Goal: Information Seeking & Learning: Compare options

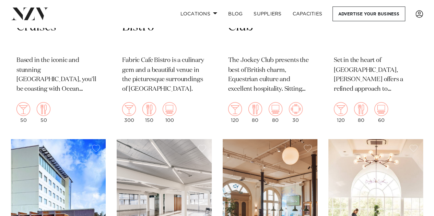
scroll to position [4527, 0]
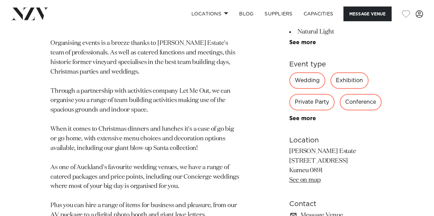
scroll to position [480, 0]
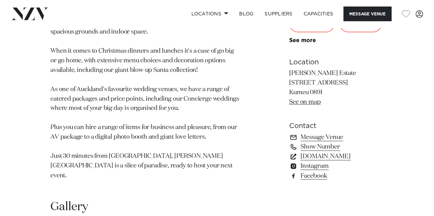
click at [301, 152] on link "simplyevents.co.nz" at bounding box center [336, 157] width 94 height 10
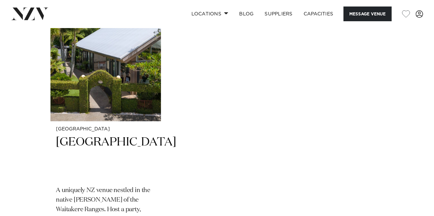
scroll to position [1406, 0]
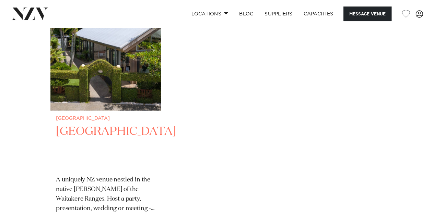
click at [123, 50] on img "1 / 1" at bounding box center [105, 37] width 110 height 148
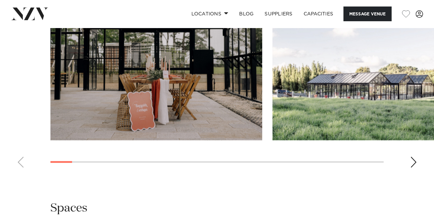
scroll to position [755, 0]
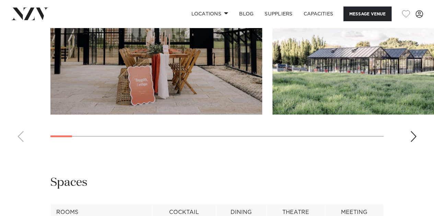
click at [412, 142] on div "Next slide" at bounding box center [413, 136] width 7 height 11
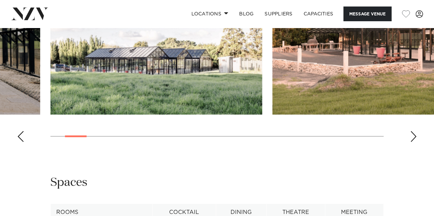
click at [412, 142] on div "Next slide" at bounding box center [413, 136] width 7 height 11
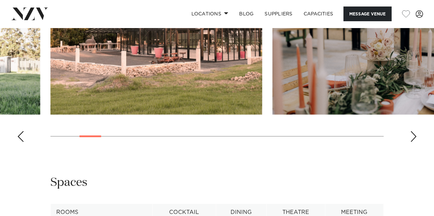
click at [412, 142] on div "Next slide" at bounding box center [413, 136] width 7 height 11
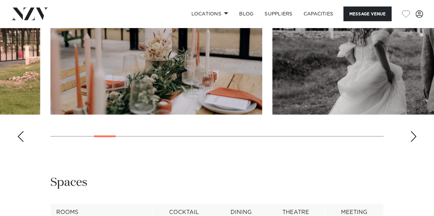
click at [412, 142] on div "Next slide" at bounding box center [413, 136] width 7 height 11
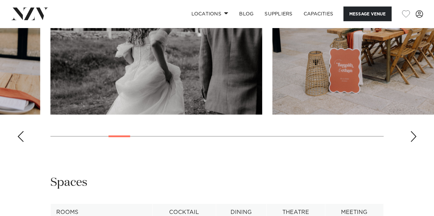
click at [412, 142] on div "Next slide" at bounding box center [413, 136] width 7 height 11
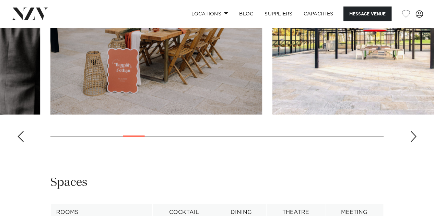
click at [412, 142] on div "Next slide" at bounding box center [413, 136] width 7 height 11
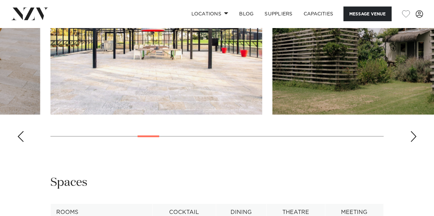
click at [412, 142] on div "Next slide" at bounding box center [413, 136] width 7 height 11
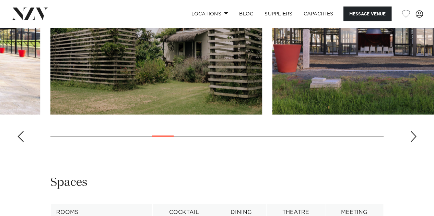
click at [412, 142] on div "Next slide" at bounding box center [413, 136] width 7 height 11
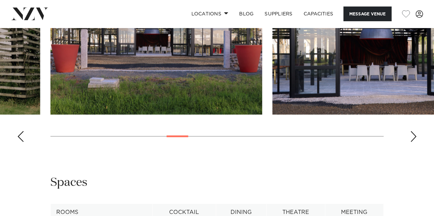
click at [412, 142] on div "Next slide" at bounding box center [413, 136] width 7 height 11
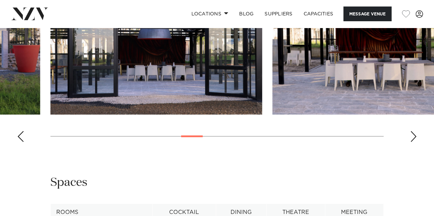
click at [412, 142] on div "Next slide" at bounding box center [413, 136] width 7 height 11
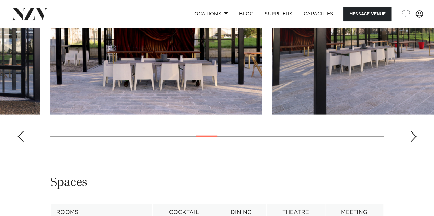
click at [412, 142] on div "Next slide" at bounding box center [413, 136] width 7 height 11
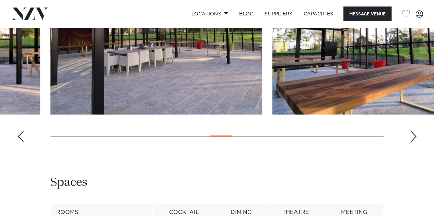
click at [412, 142] on div "Next slide" at bounding box center [413, 136] width 7 height 11
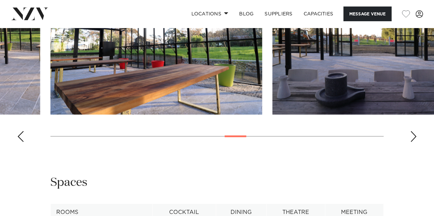
click at [412, 142] on div "Next slide" at bounding box center [413, 136] width 7 height 11
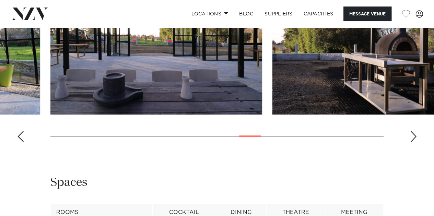
click at [412, 142] on div "Next slide" at bounding box center [413, 136] width 7 height 11
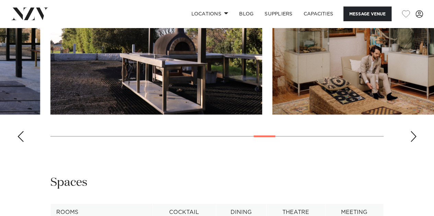
click at [413, 142] on div "Next slide" at bounding box center [413, 136] width 7 height 11
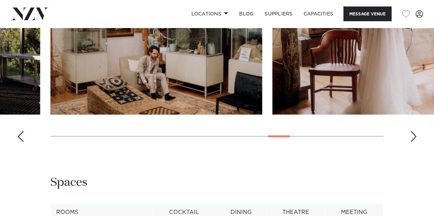
click at [413, 142] on div "Next slide" at bounding box center [413, 136] width 7 height 11
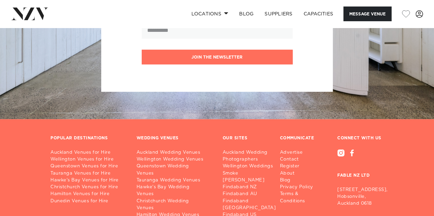
scroll to position [1578, 0]
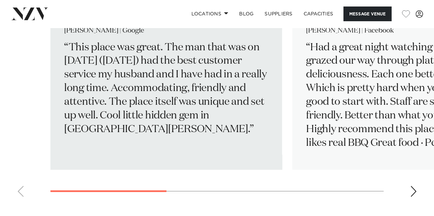
scroll to position [1132, 0]
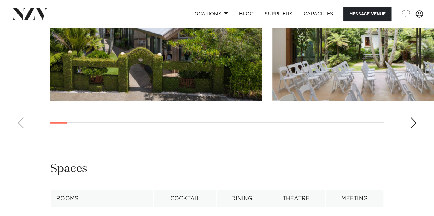
scroll to position [926, 0]
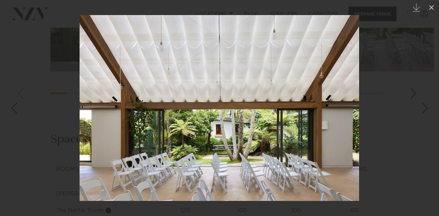
click at [418, 92] on link at bounding box center [427, 108] width 24 height 34
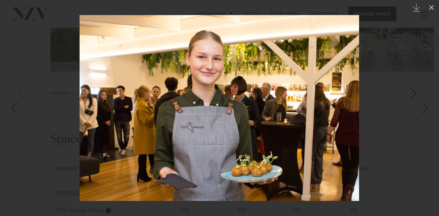
click at [419, 89] on div at bounding box center [219, 108] width 439 height 216
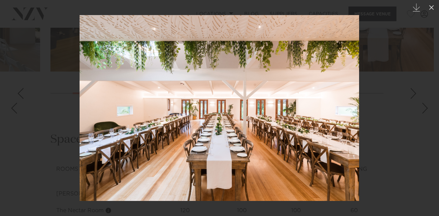
click at [423, 100] on link at bounding box center [427, 108] width 24 height 34
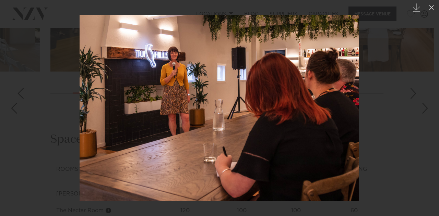
click at [423, 103] on div "Next slide" at bounding box center [424, 108] width 9 height 13
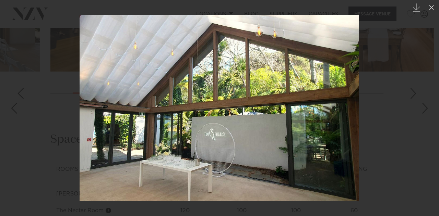
click at [423, 103] on div "Next slide" at bounding box center [424, 108] width 9 height 13
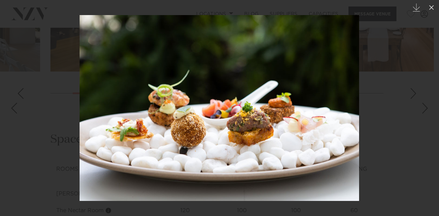
click at [423, 103] on div "Next slide" at bounding box center [424, 108] width 9 height 13
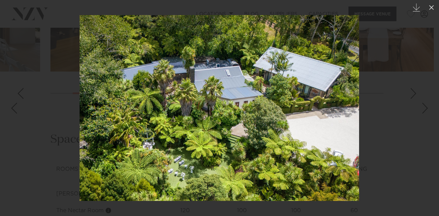
click at [423, 103] on div "Next slide" at bounding box center [424, 108] width 9 height 13
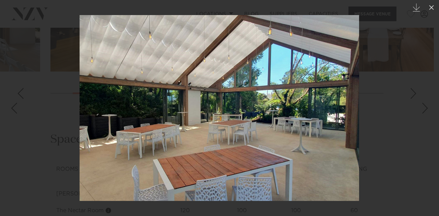
click at [423, 103] on div "Next slide" at bounding box center [424, 108] width 9 height 13
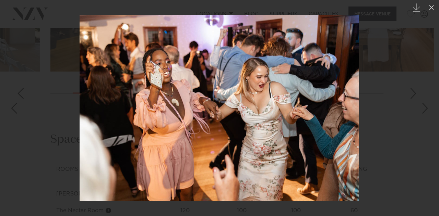
click at [423, 103] on div "Next slide" at bounding box center [424, 108] width 9 height 13
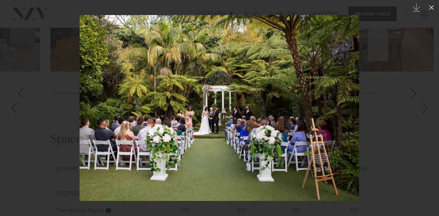
click at [423, 103] on div "Next slide" at bounding box center [424, 108] width 9 height 13
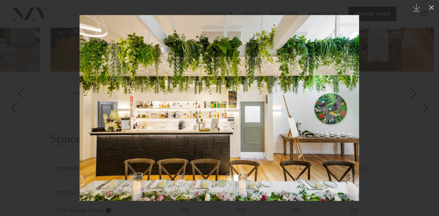
click at [423, 103] on div "Next slide" at bounding box center [424, 108] width 9 height 13
